Goal: Information Seeking & Learning: Compare options

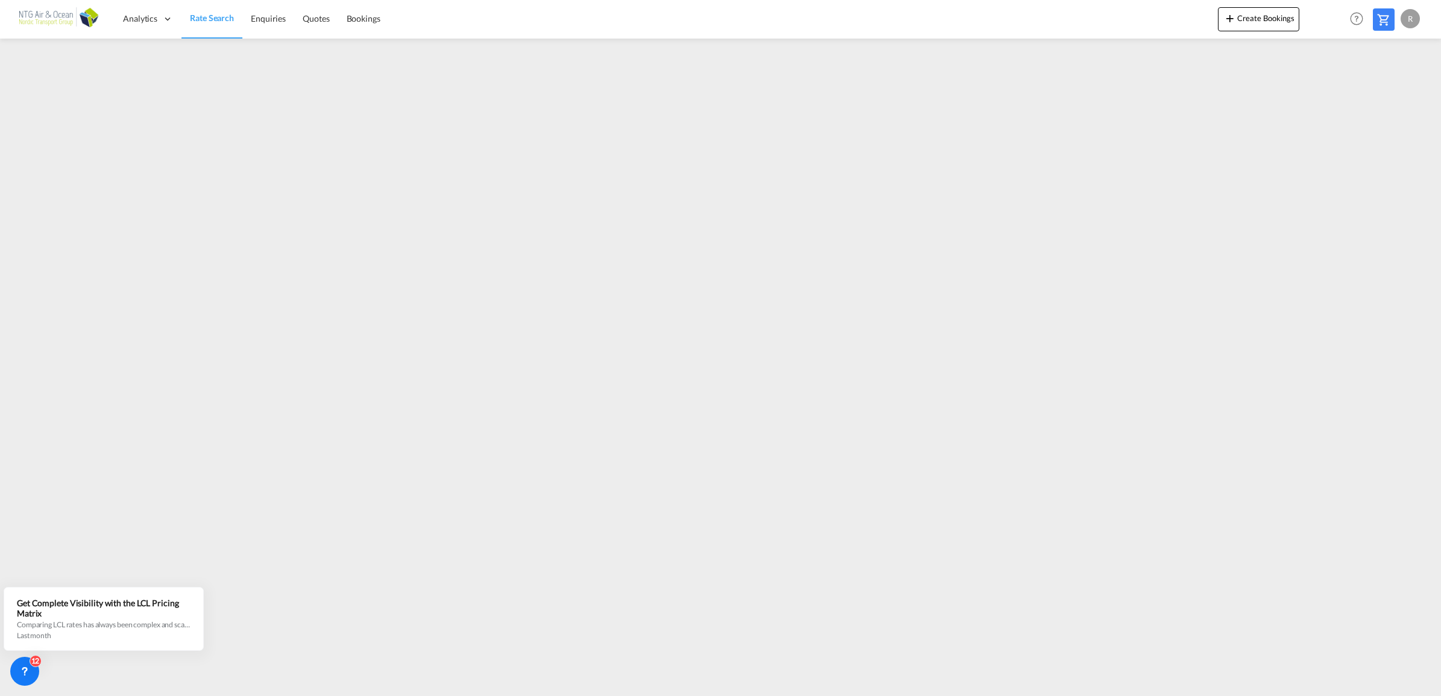
click at [1405, 22] on div "R" at bounding box center [1410, 18] width 19 height 19
click at [1369, 98] on button "Logout" at bounding box center [1396, 92] width 78 height 24
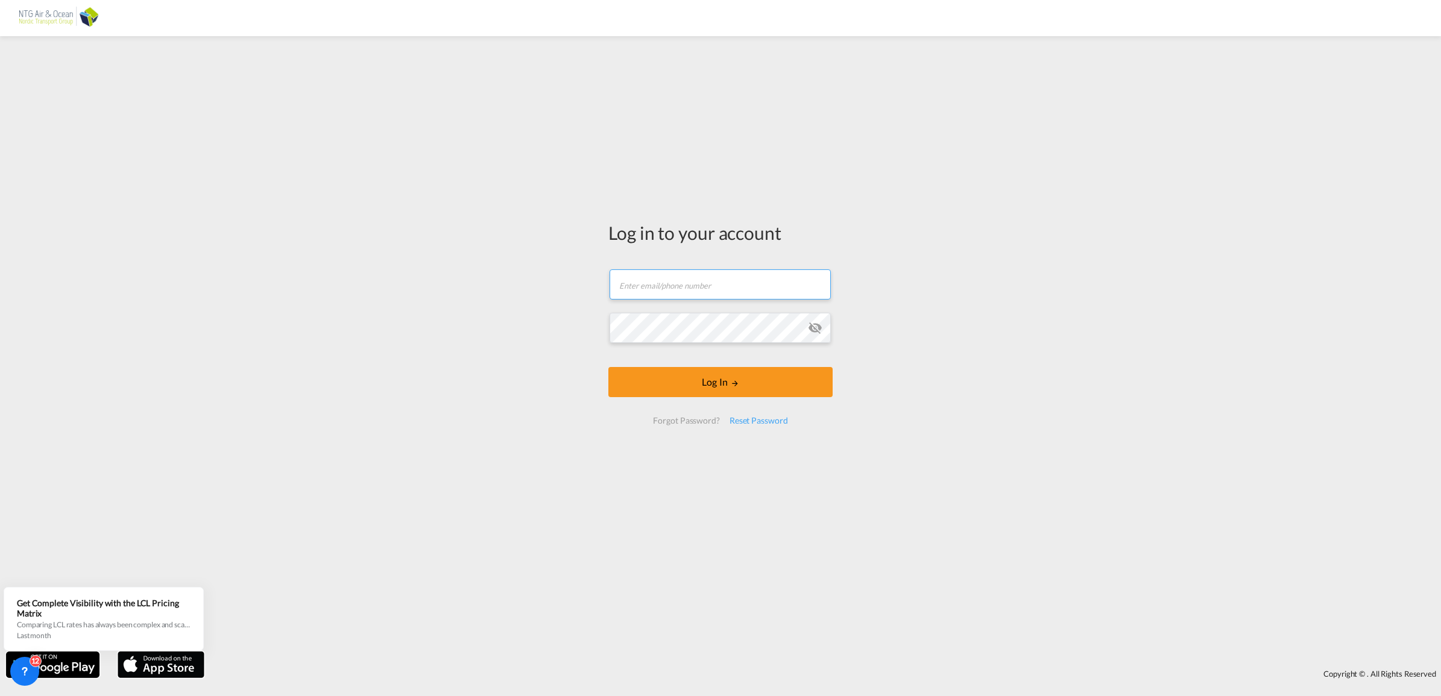
type input "[EMAIL_ADDRESS][DOMAIN_NAME]"
click at [685, 382] on button "Log In" at bounding box center [720, 382] width 224 height 30
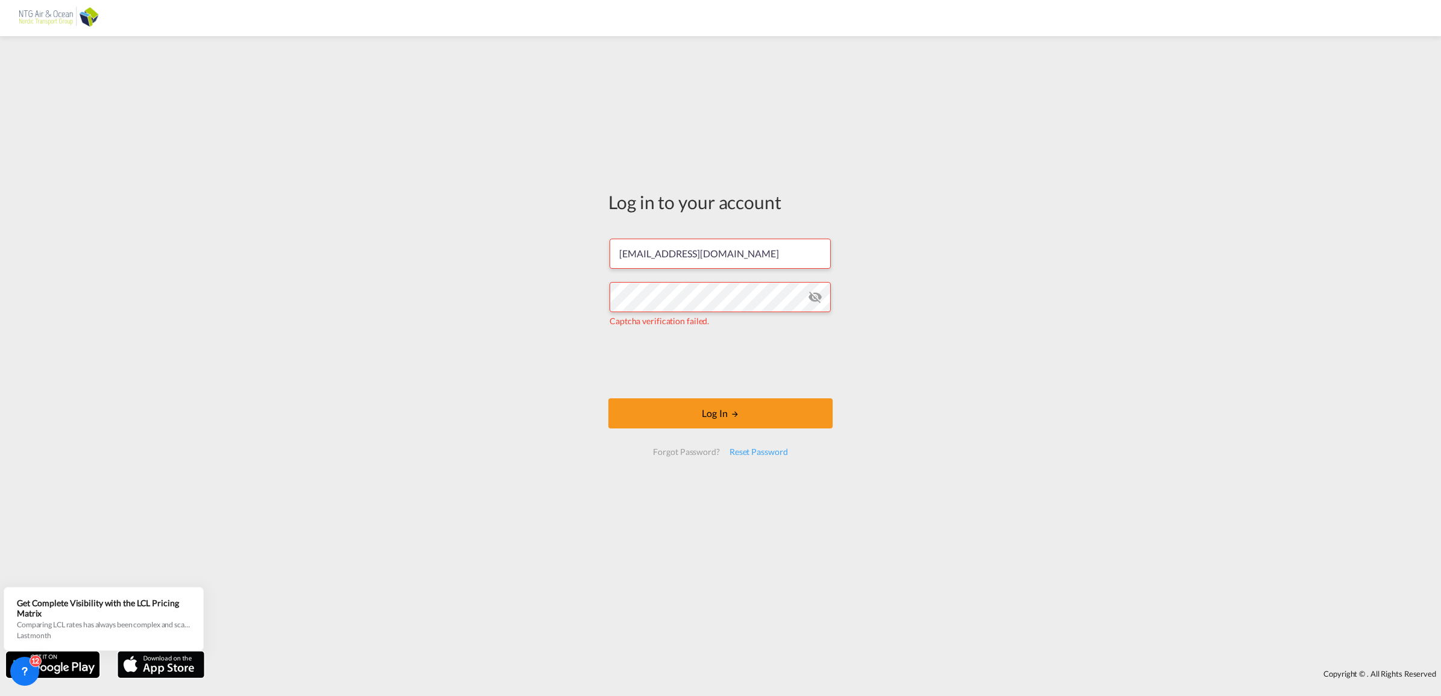
click at [553, 371] on div "Log in to your account [EMAIL_ADDRESS][DOMAIN_NAME] Captcha verification failed…" at bounding box center [720, 344] width 1441 height 604
click at [818, 300] on md-icon "icon-eye-off" at bounding box center [815, 297] width 14 height 14
click at [731, 400] on button "Log In" at bounding box center [720, 414] width 224 height 30
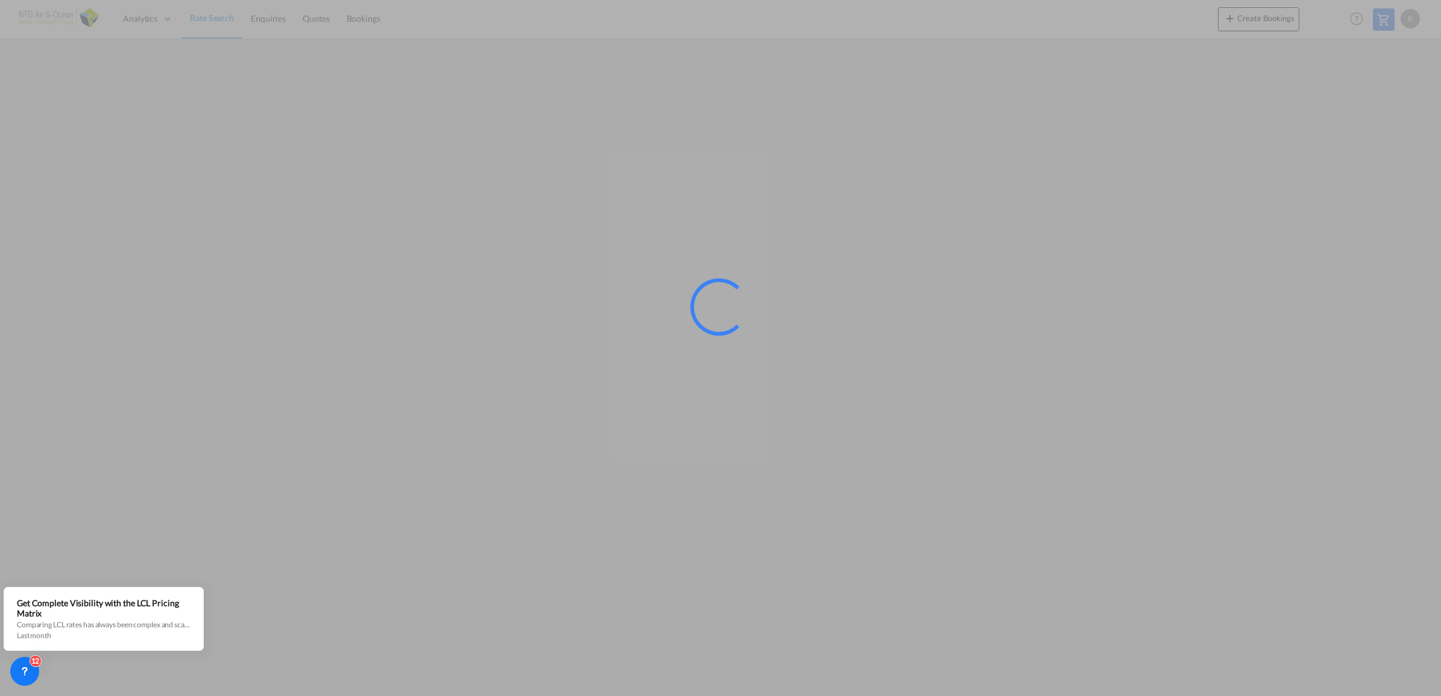
click at [320, 83] on div at bounding box center [720, 348] width 1441 height 696
